Goal: Transaction & Acquisition: Book appointment/travel/reservation

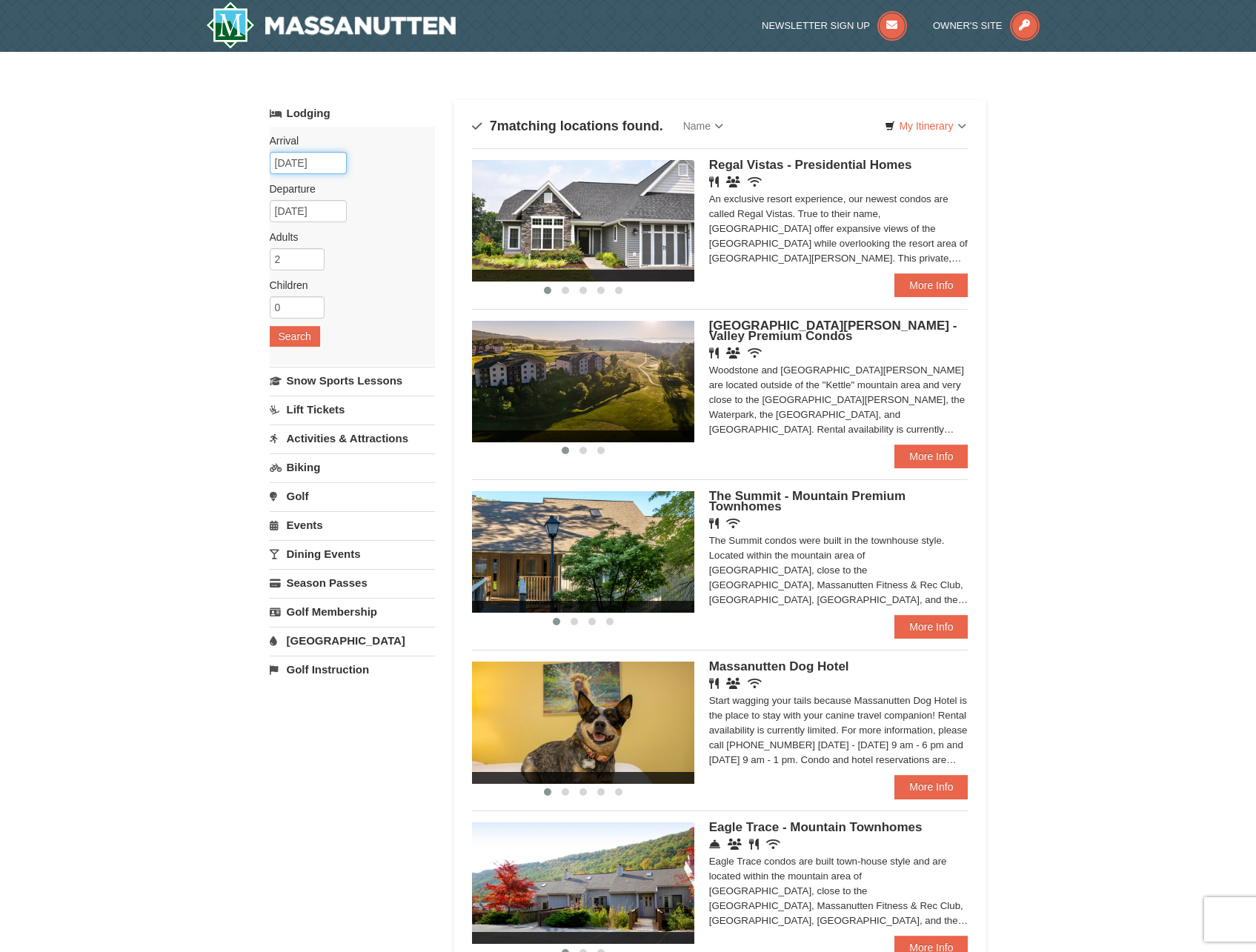
click at [316, 163] on input "09/04/2025" at bounding box center [308, 163] width 77 height 22
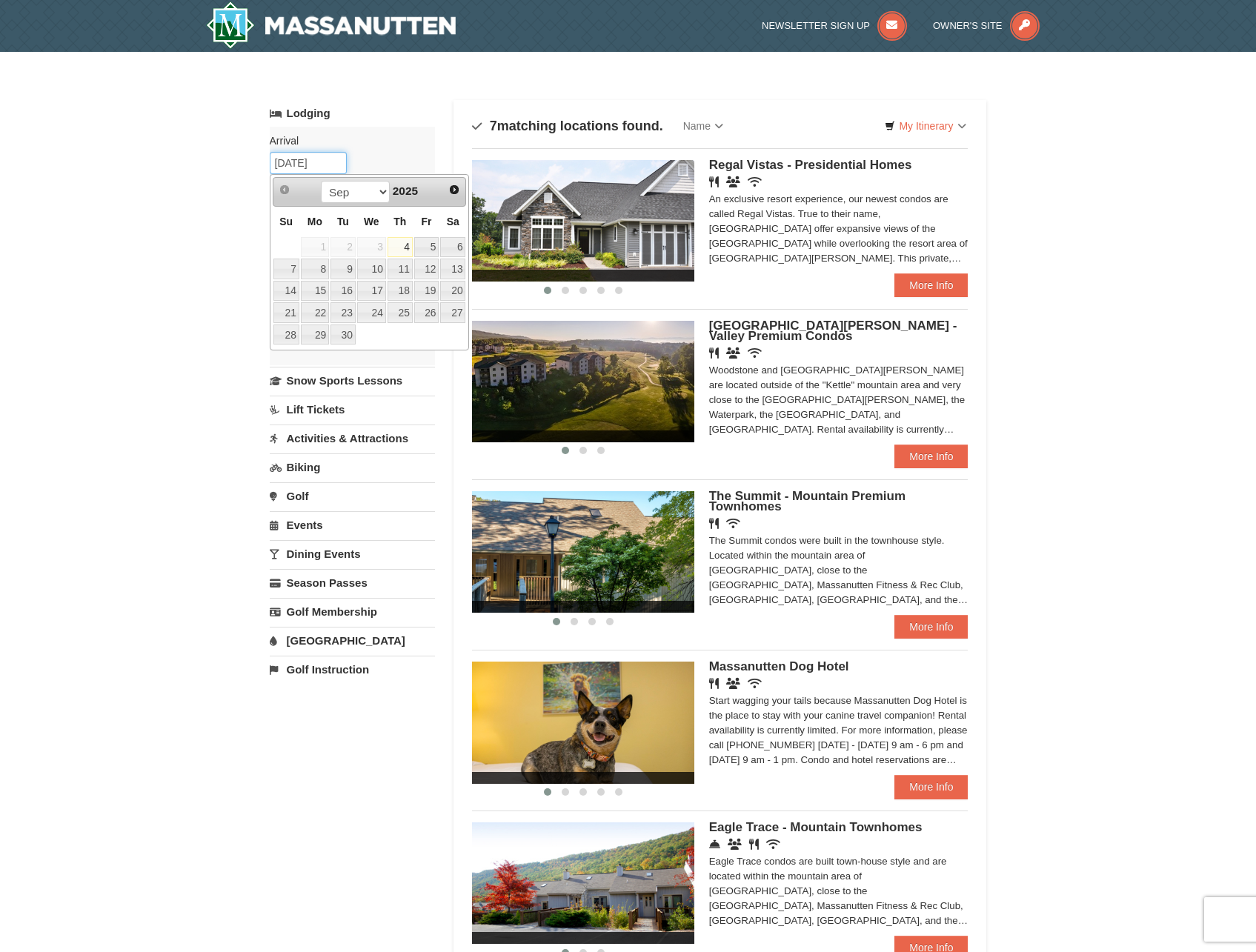
type input "09/05/2025"
click at [232, 196] on div "× Categories Map List Filter My Itinerary Questions? 1-540-289-9441 Lodging Arr…" at bounding box center [628, 692] width 1256 height 1281
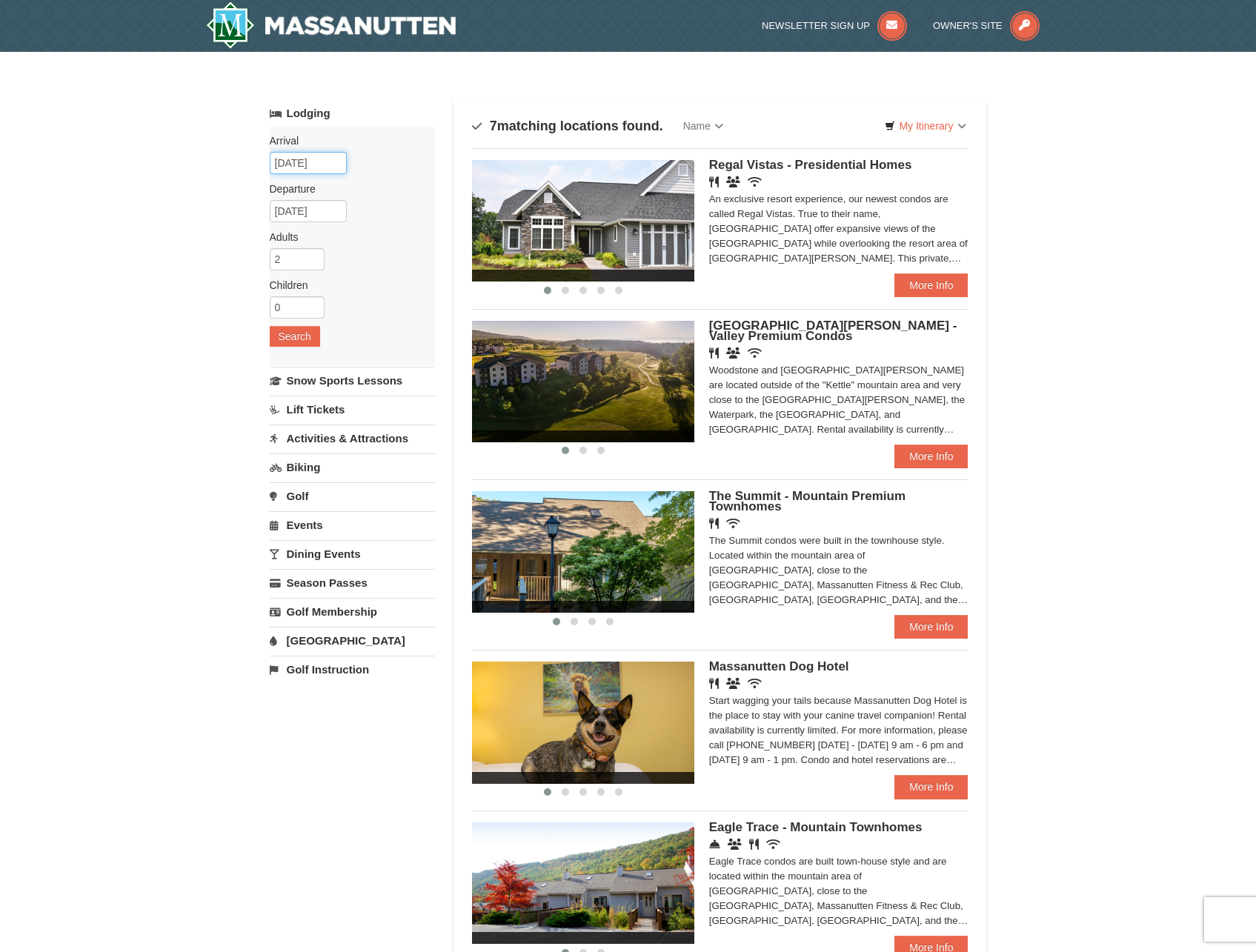
click at [332, 165] on input "09/04/2025" at bounding box center [308, 163] width 77 height 22
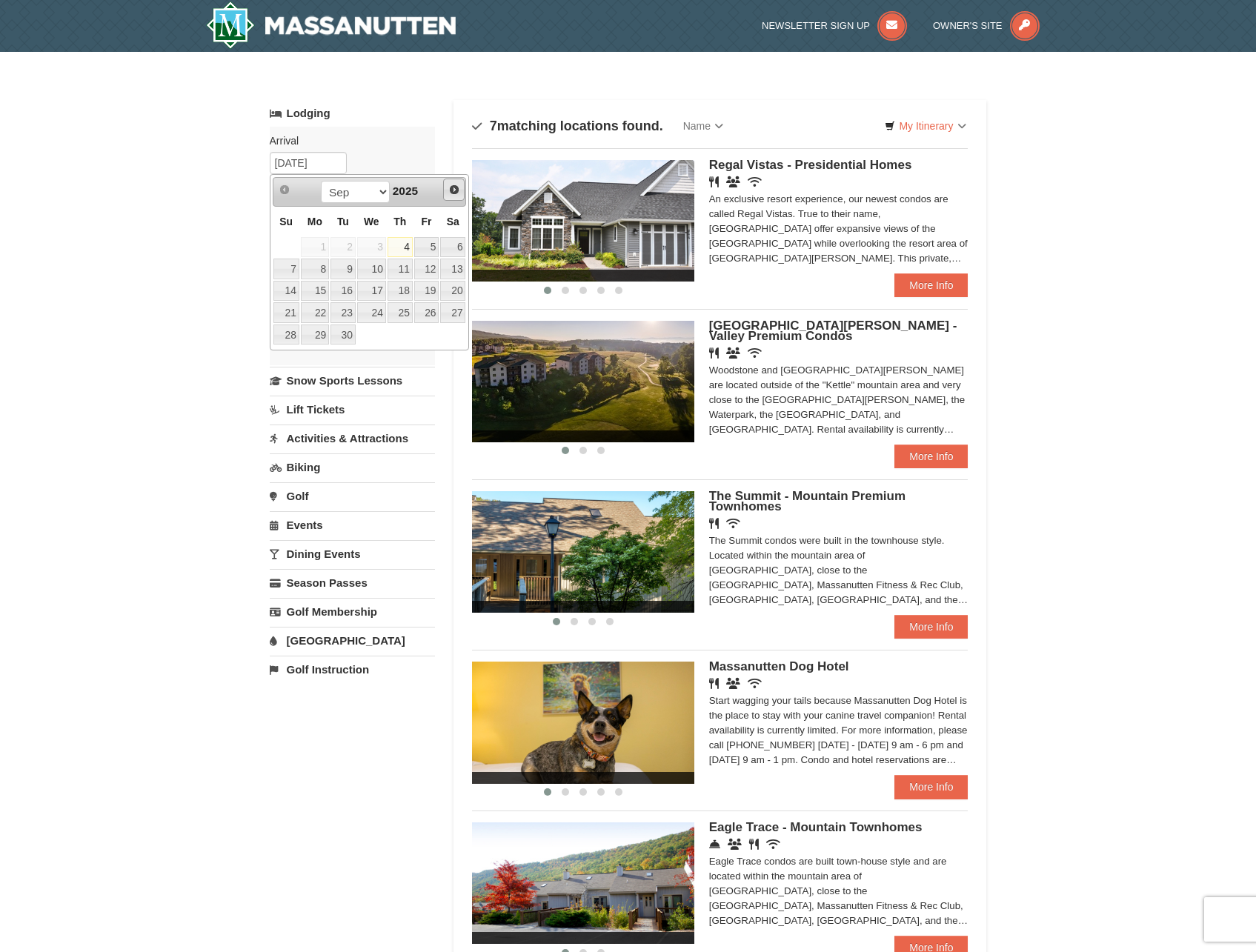
click at [458, 189] on span "Next" at bounding box center [454, 190] width 12 height 12
click at [435, 290] on link "17" at bounding box center [427, 291] width 25 height 21
type input "[DATE]"
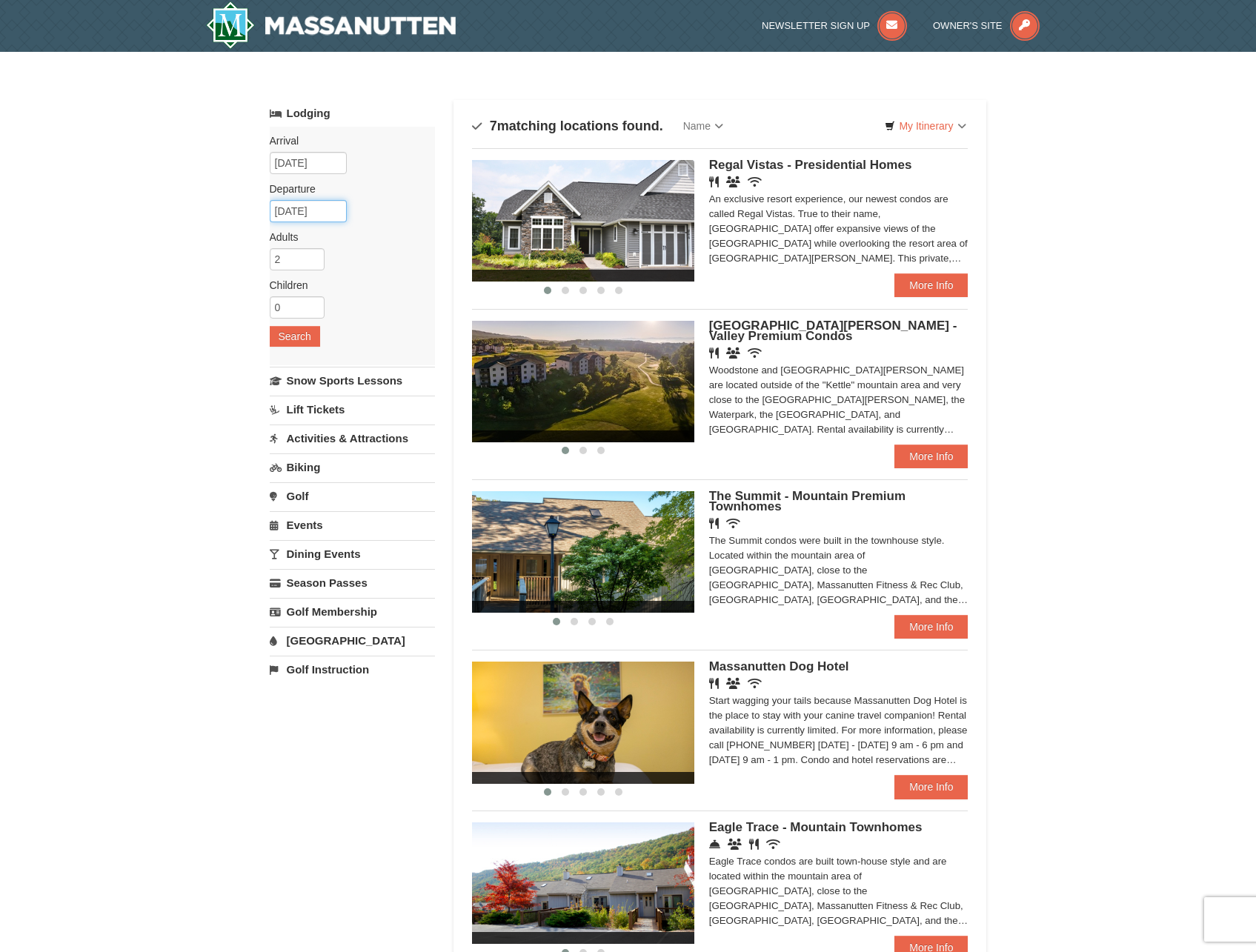
click at [320, 212] on input "10/18/2025" at bounding box center [308, 211] width 77 height 22
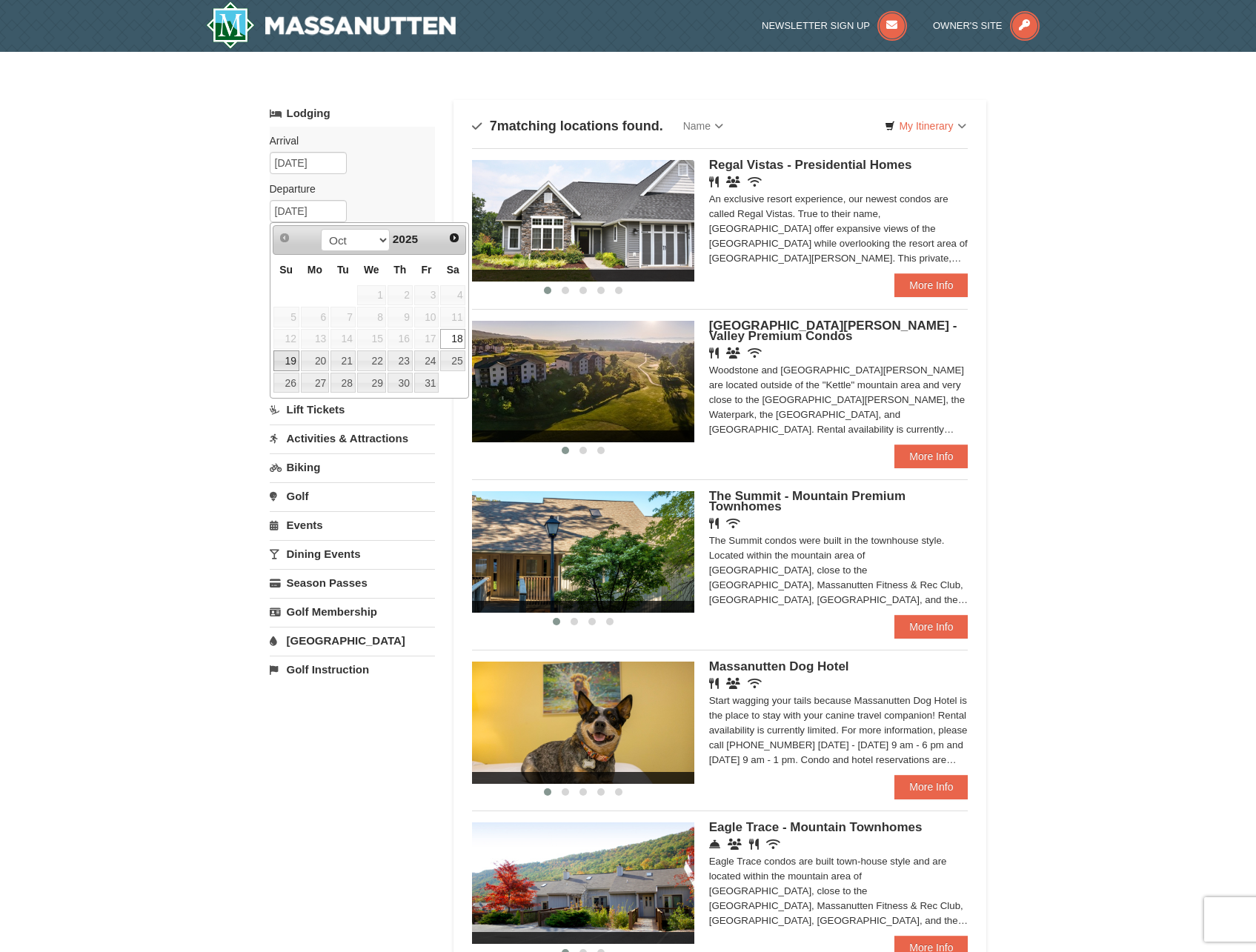
click at [290, 362] on link "19" at bounding box center [286, 360] width 26 height 21
type input "[DATE]"
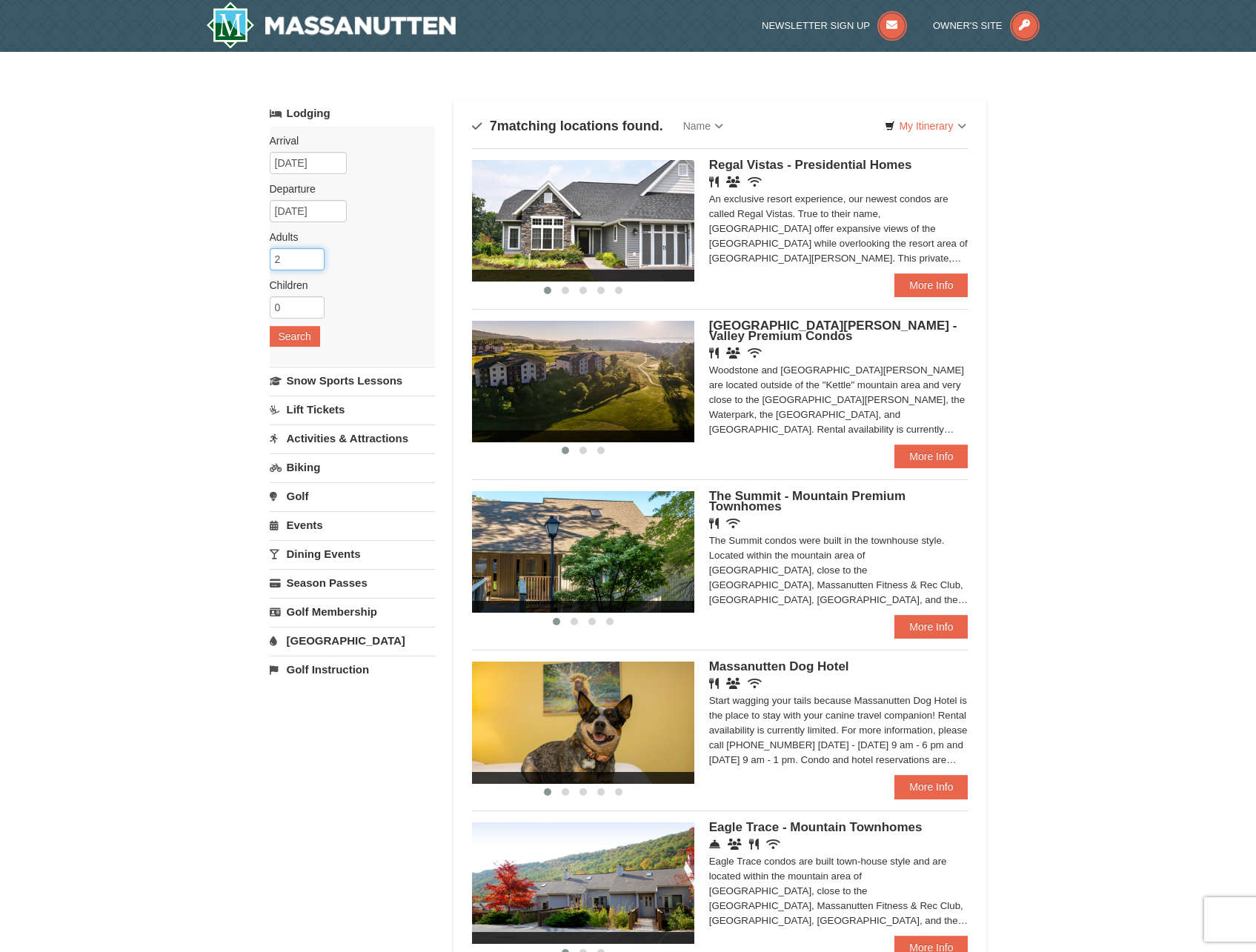
click at [307, 263] on input "2" at bounding box center [296, 259] width 55 height 22
type input "4"
type input "2"
click at [311, 304] on input "0" at bounding box center [296, 307] width 55 height 22
type input "1"
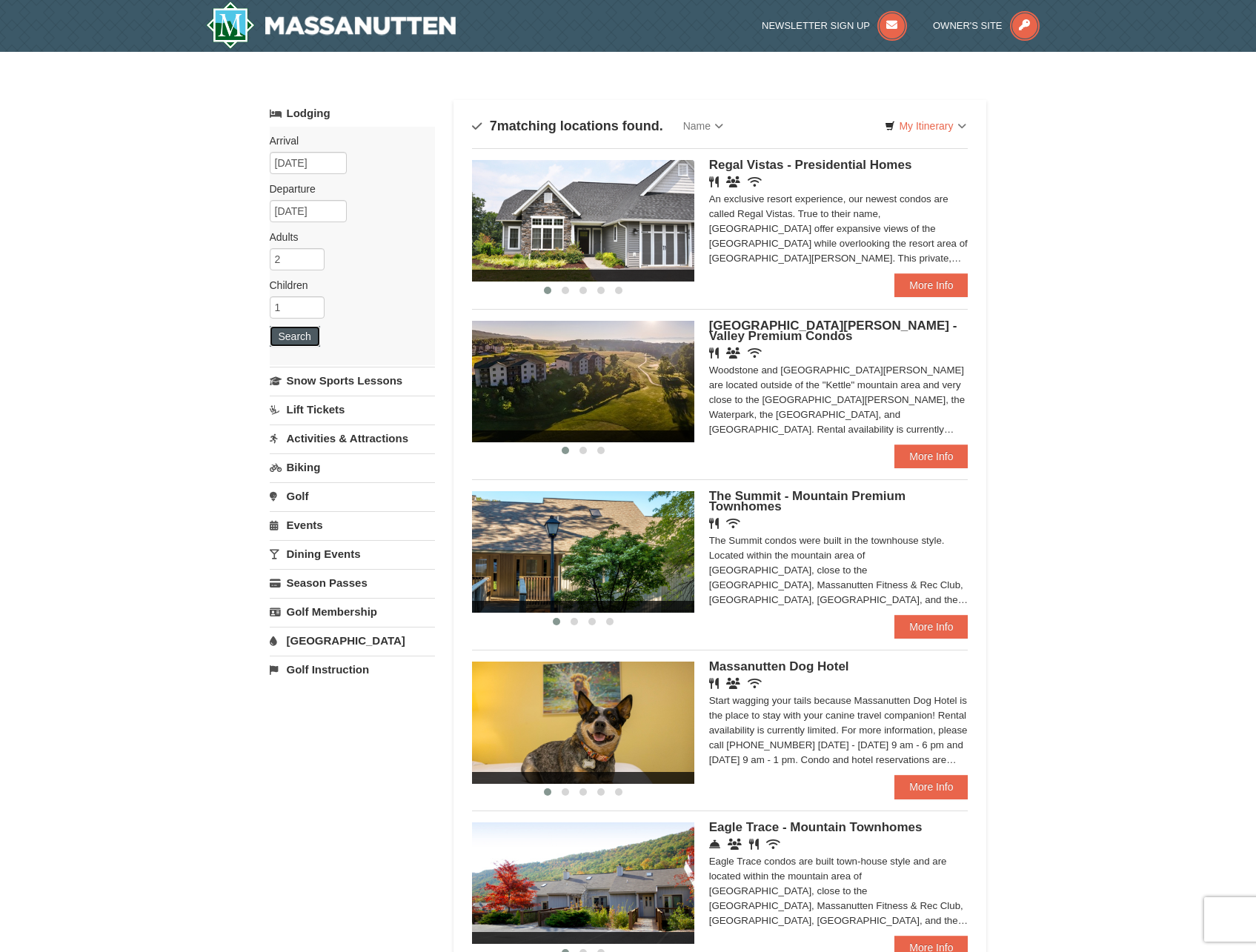
click at [310, 339] on button "Search" at bounding box center [295, 336] width 50 height 21
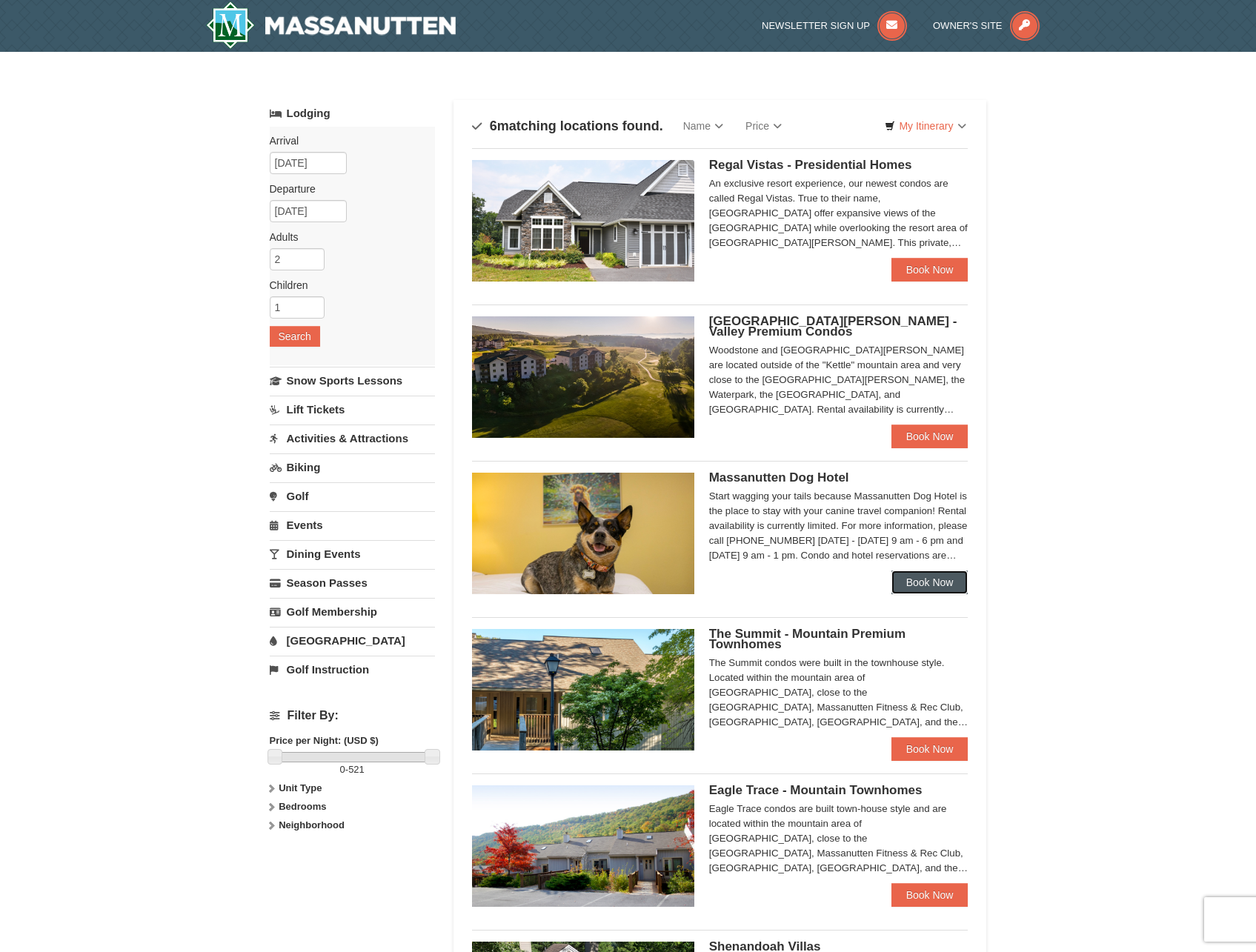
click at [914, 586] on link "Book Now" at bounding box center [930, 582] width 77 height 23
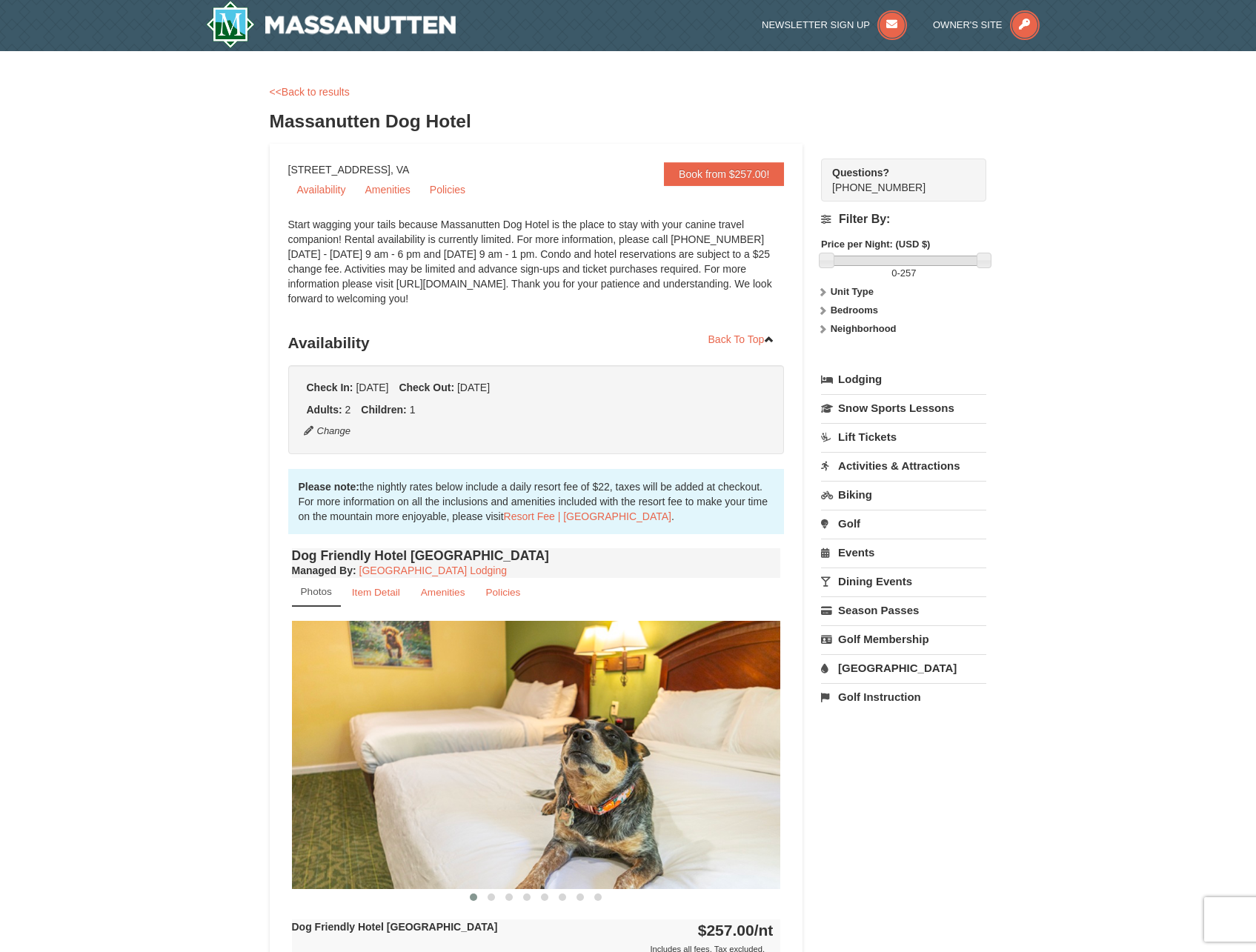
scroll to position [222, 0]
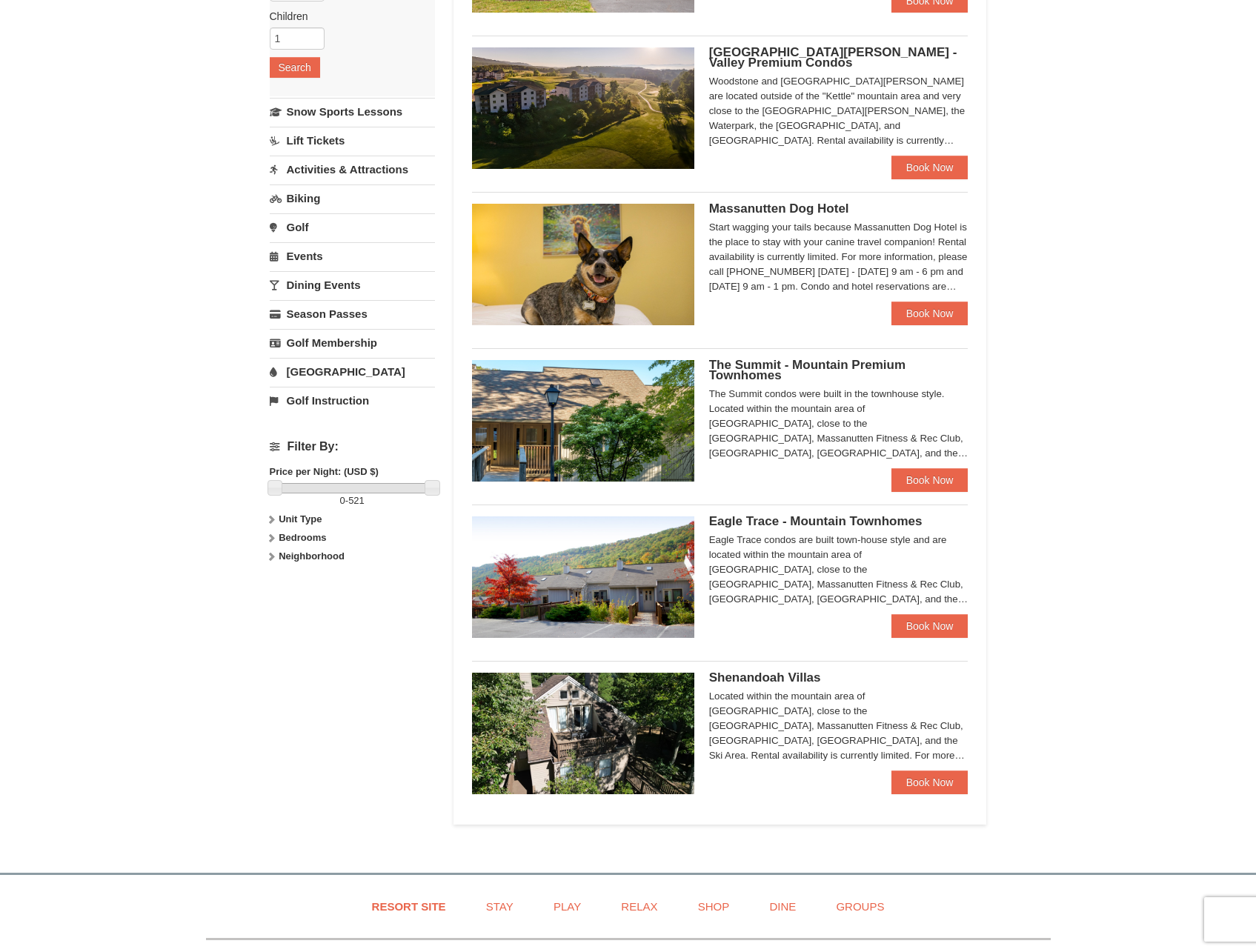
scroll to position [296, 0]
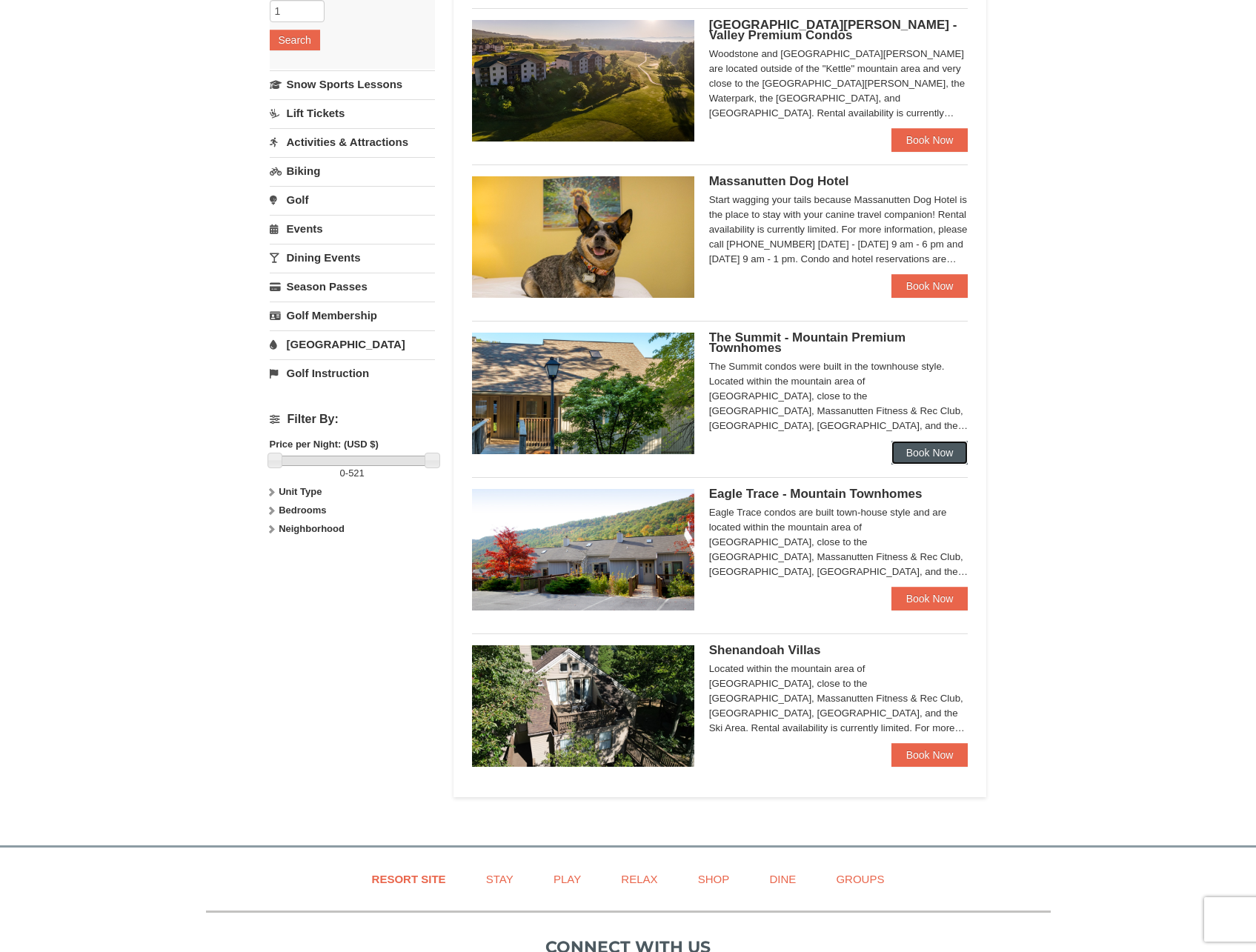
click at [919, 448] on link "Book Now" at bounding box center [930, 453] width 77 height 23
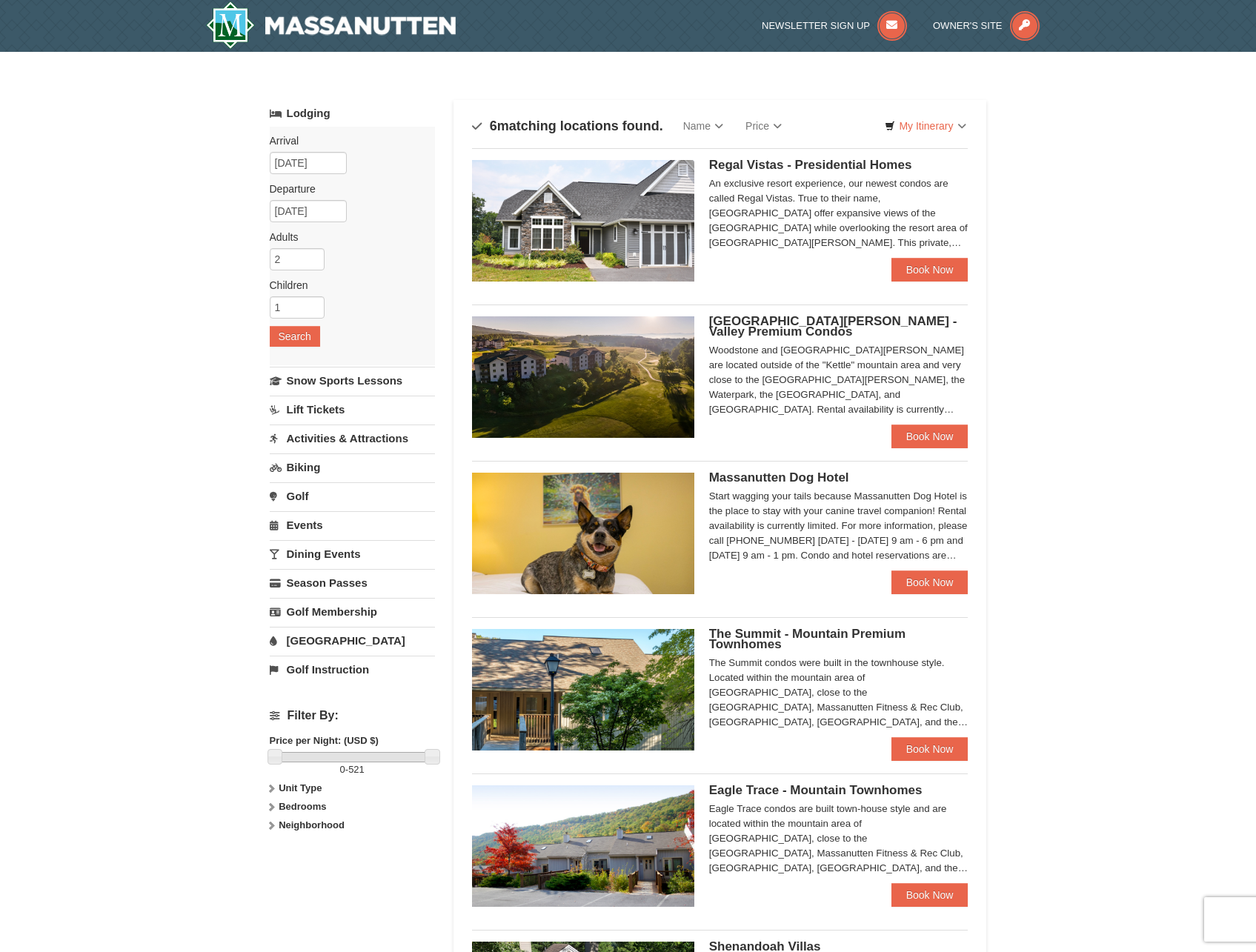
scroll to position [296, 0]
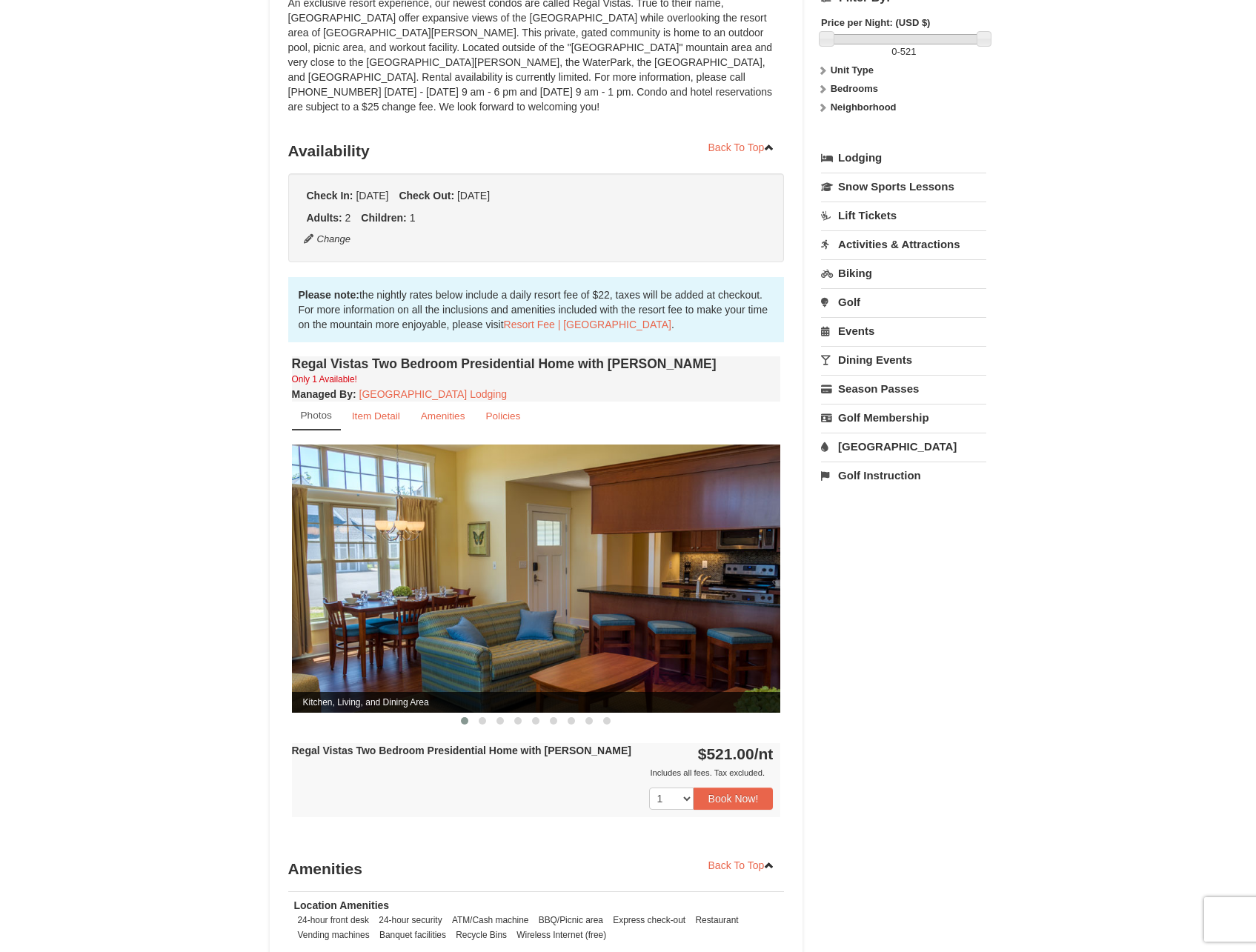
click at [239, 331] on div "× <<Back to results Regal Vistas - Presidential Homes Book from $521.00! [STREE…" at bounding box center [628, 503] width 1256 height 1347
click at [663, 643] on img at bounding box center [536, 578] width 489 height 268
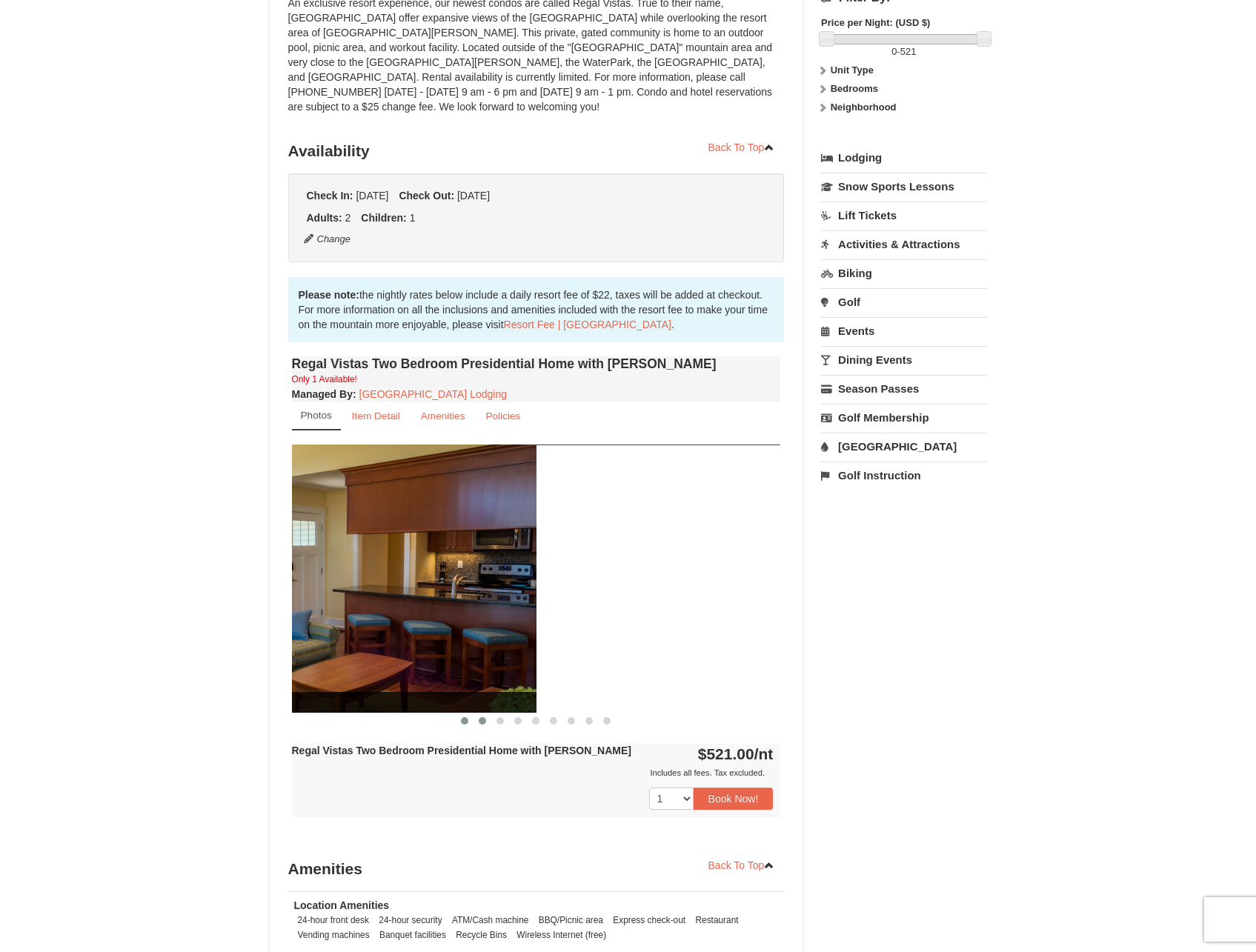
click at [484, 717] on span at bounding box center [482, 720] width 7 height 7
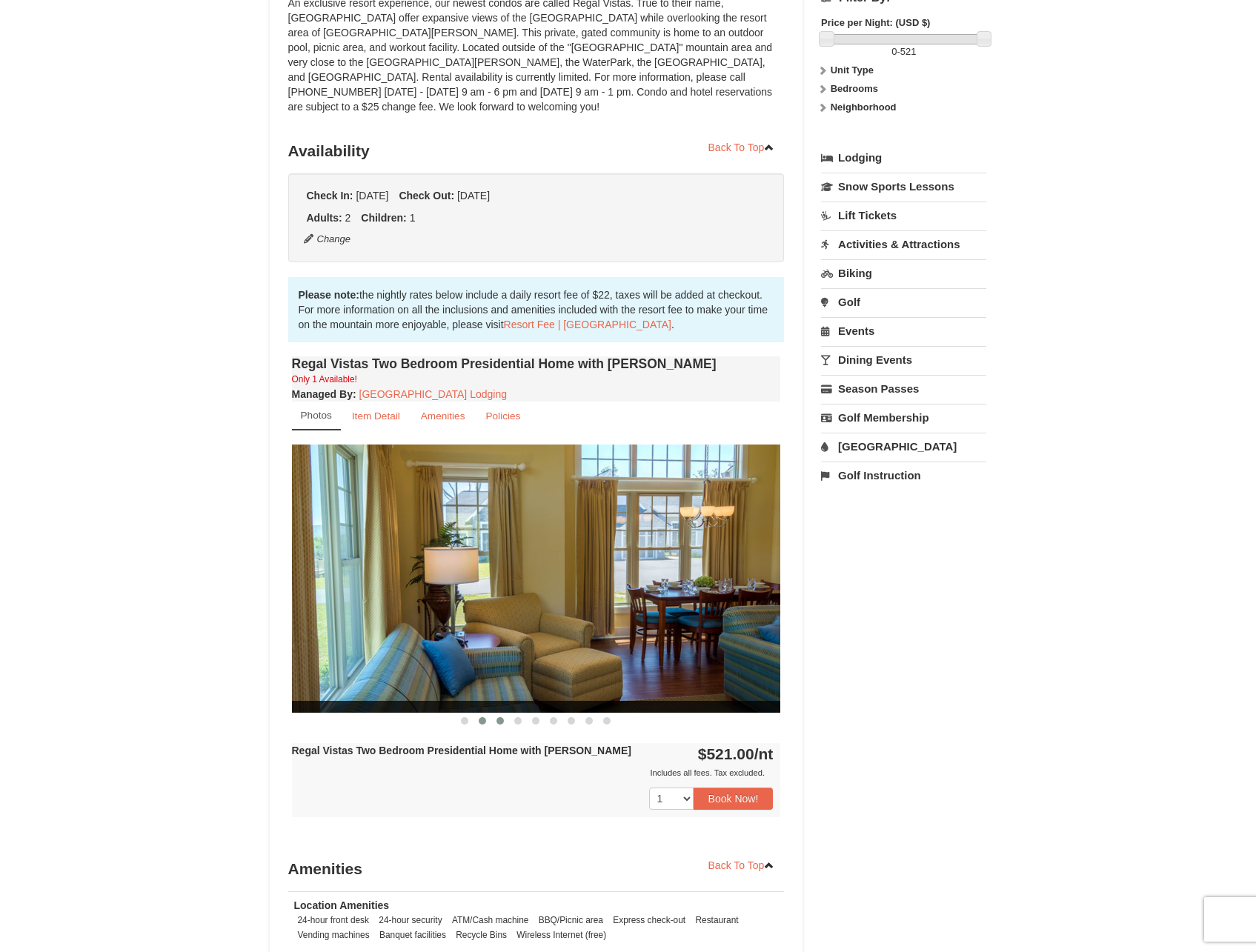
click at [497, 717] on span at bounding box center [500, 720] width 7 height 7
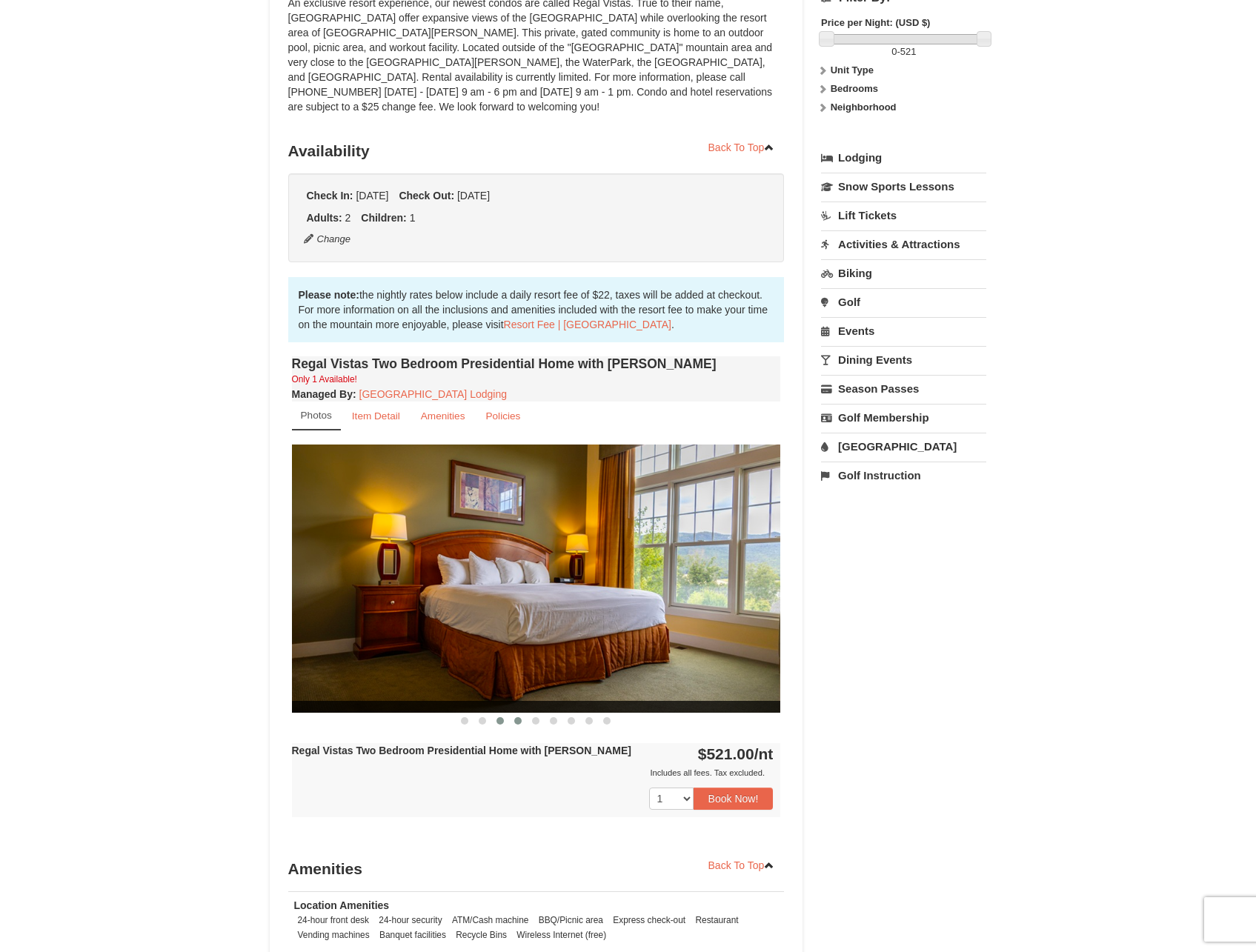
click at [514, 717] on span at bounding box center [517, 720] width 7 height 7
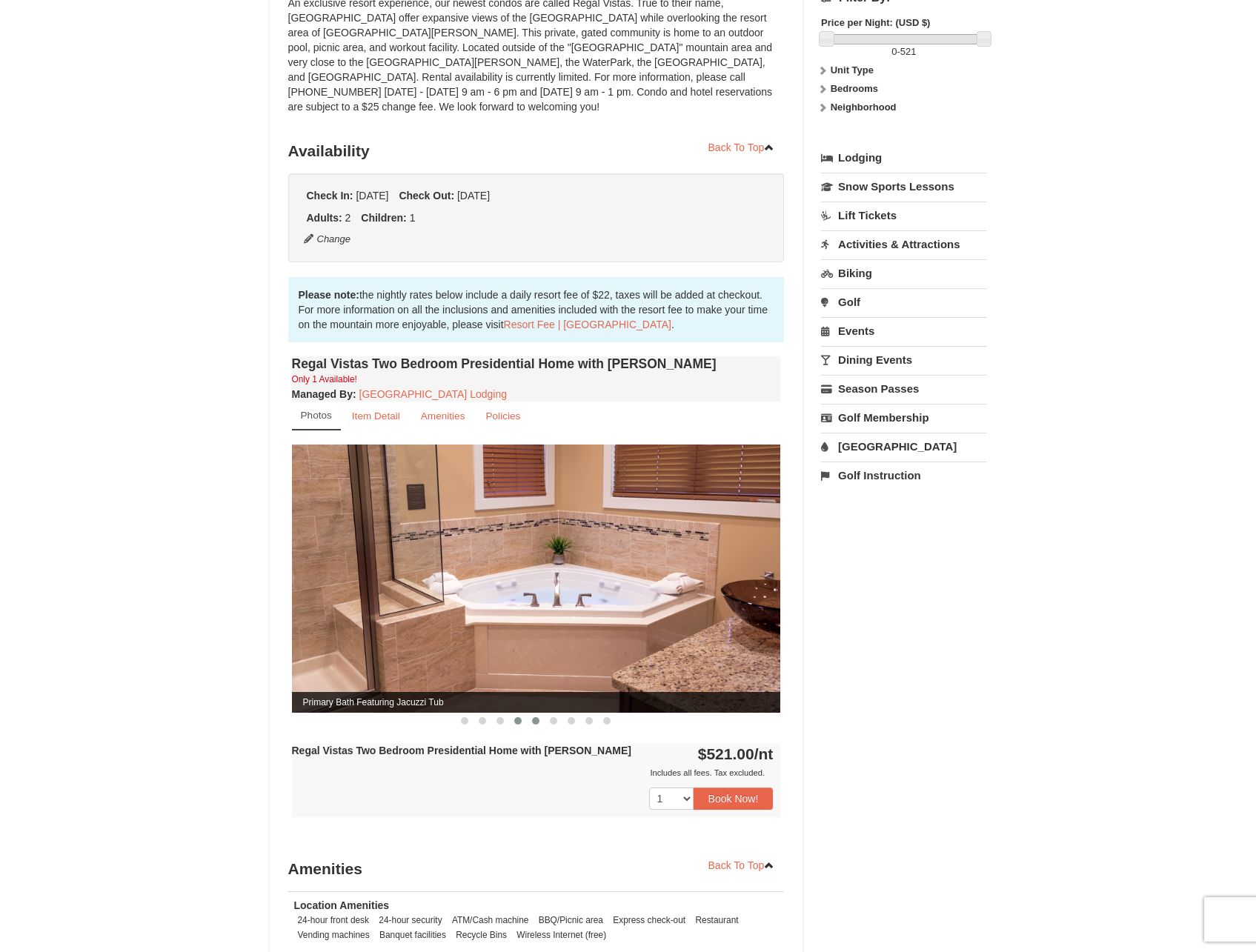
click at [535, 717] on span at bounding box center [535, 720] width 7 height 7
